Goal: Transaction & Acquisition: Purchase product/service

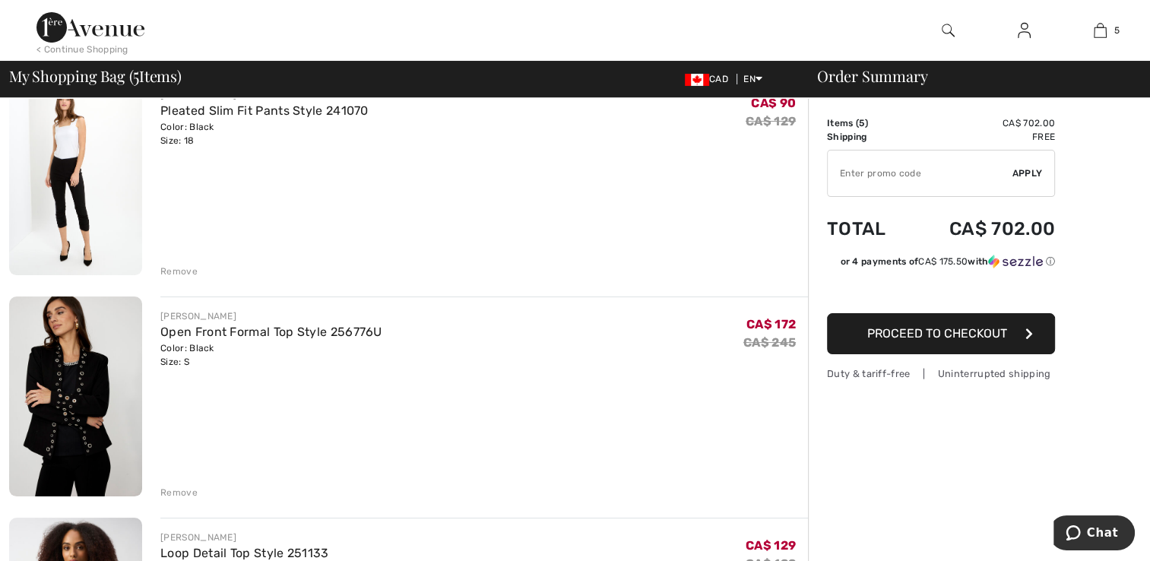
scroll to position [147, 0]
click at [186, 339] on link "Open Front Formal Top Style 256776U" at bounding box center [271, 332] width 222 height 14
click at [179, 116] on link "Pleated Slim Fit Pants Style 241070" at bounding box center [264, 111] width 208 height 14
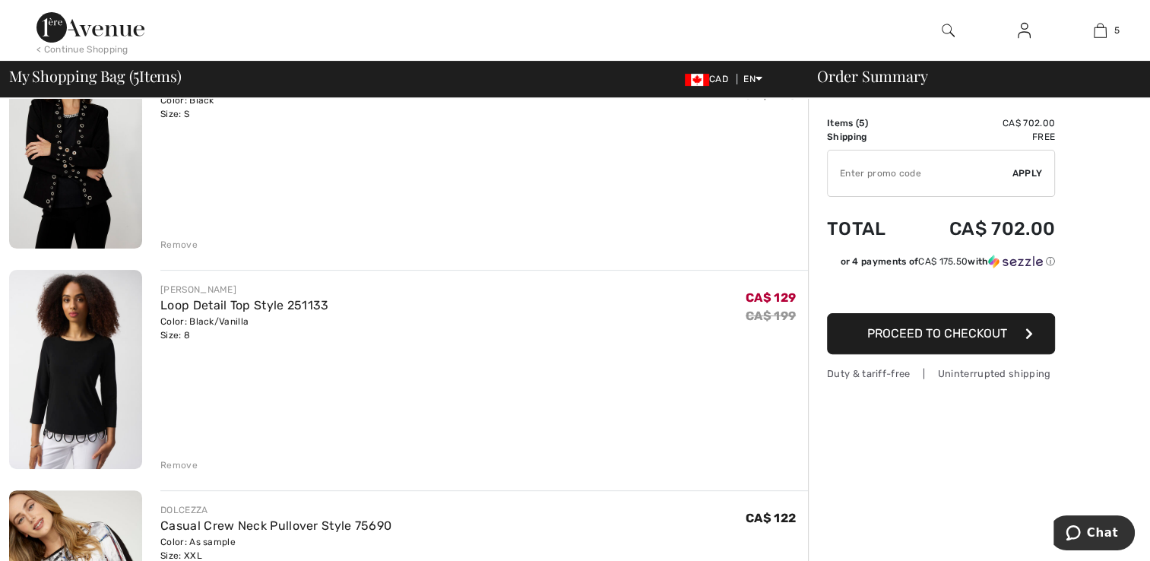
scroll to position [424, 0]
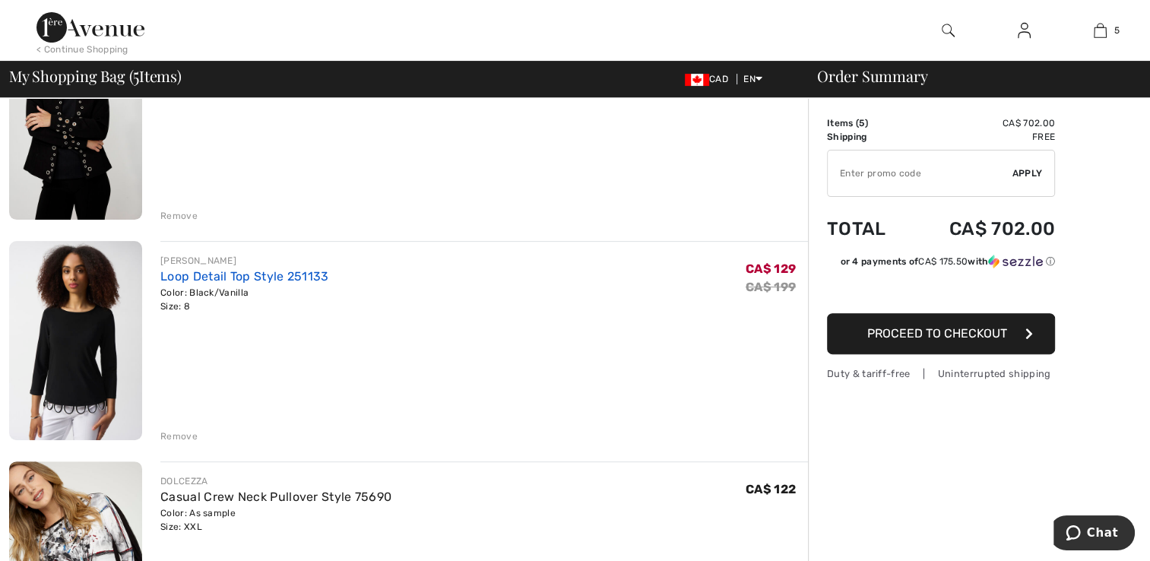
click at [208, 278] on link "Loop Detail Top Style 251133" at bounding box center [244, 276] width 168 height 14
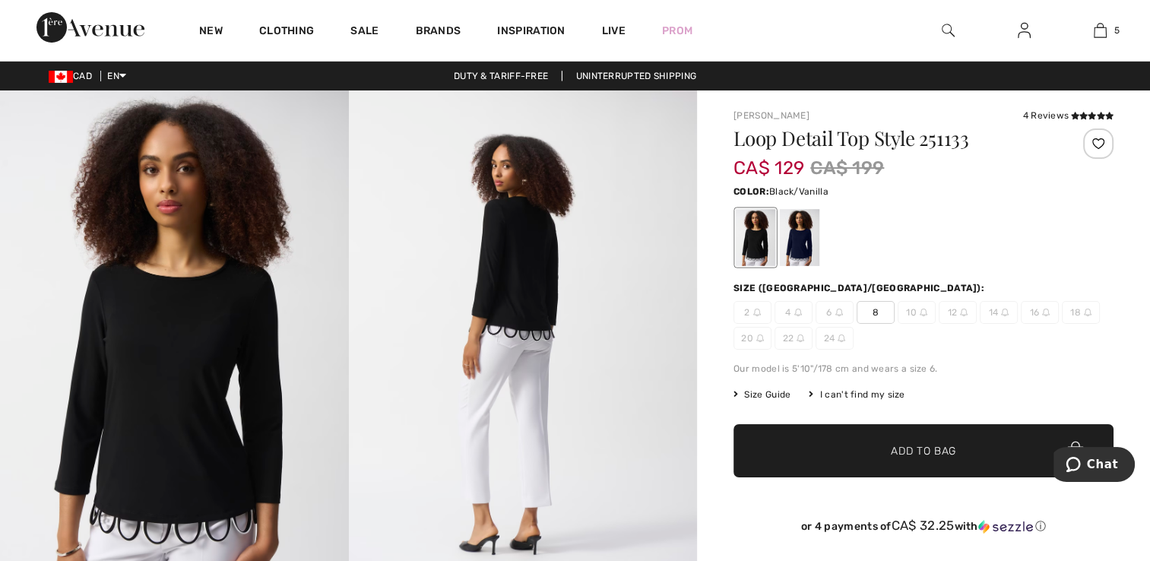
click at [864, 397] on div "I can't find my size" at bounding box center [857, 395] width 96 height 14
click at [861, 395] on div "I can't find my size" at bounding box center [857, 395] width 96 height 14
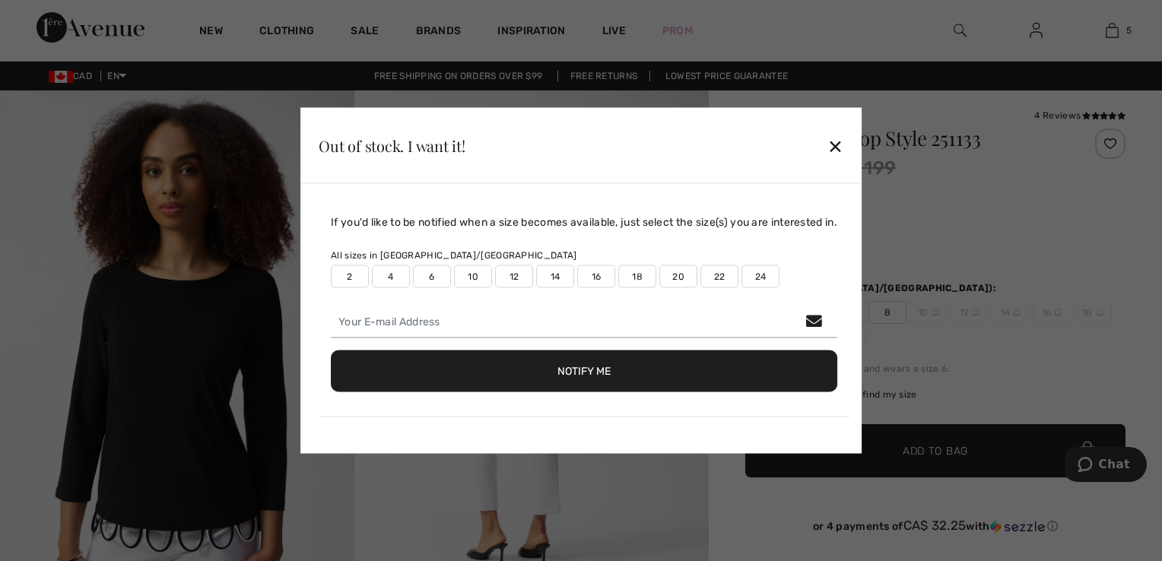
click at [715, 278] on label "22" at bounding box center [719, 276] width 38 height 23
click at [639, 376] on button "Notify Me" at bounding box center [584, 371] width 506 height 42
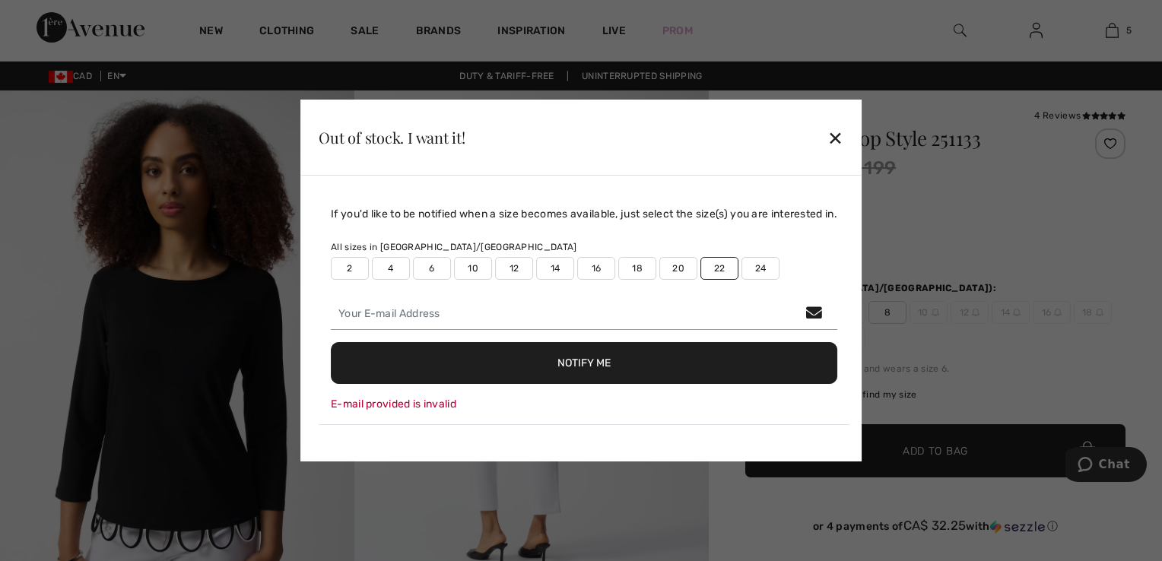
click at [843, 141] on div "✕" at bounding box center [835, 138] width 16 height 32
